Goal: Transaction & Acquisition: Subscribe to service/newsletter

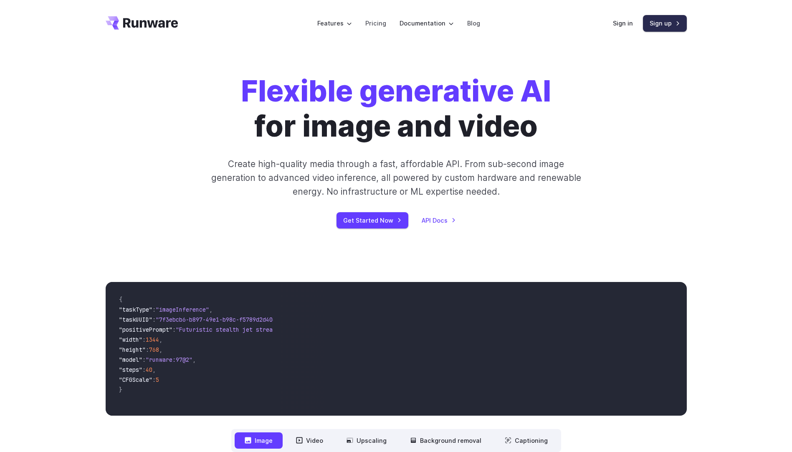
click at [669, 25] on link "Sign up" at bounding box center [665, 23] width 44 height 16
click at [620, 26] on link "Sign in" at bounding box center [623, 23] width 20 height 10
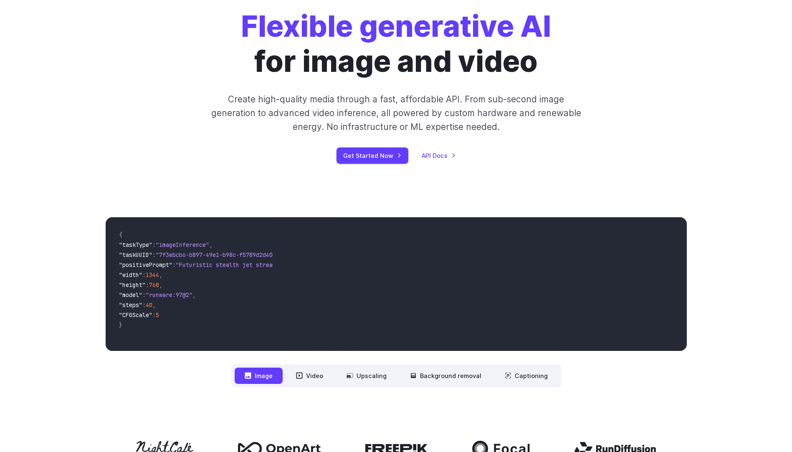
scroll to position [42, 0]
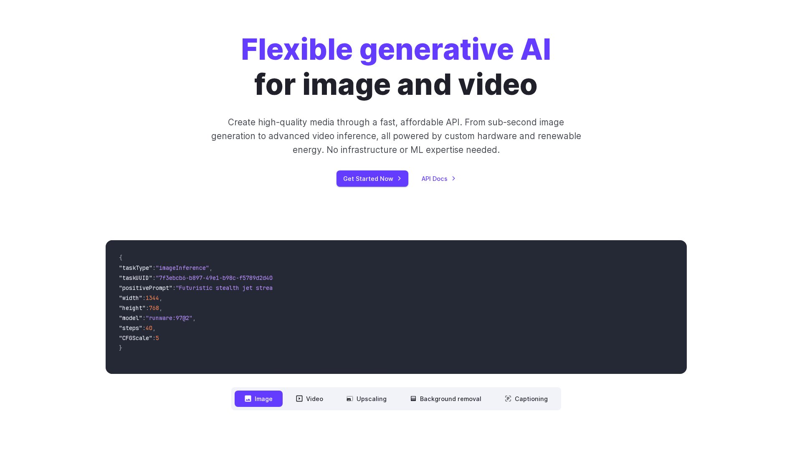
click at [283, 398] on button "Image" at bounding box center [259, 398] width 48 height 16
click at [274, 402] on button "Image" at bounding box center [259, 398] width 48 height 16
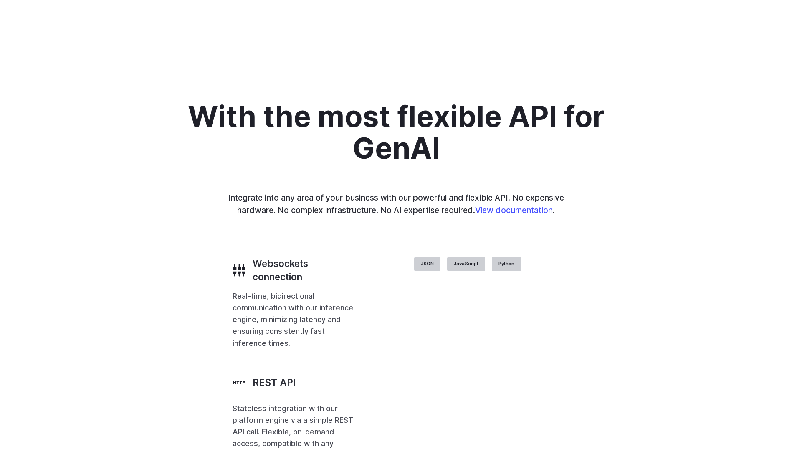
scroll to position [1669, 0]
